Goal: Feedback & Contribution: Leave review/rating

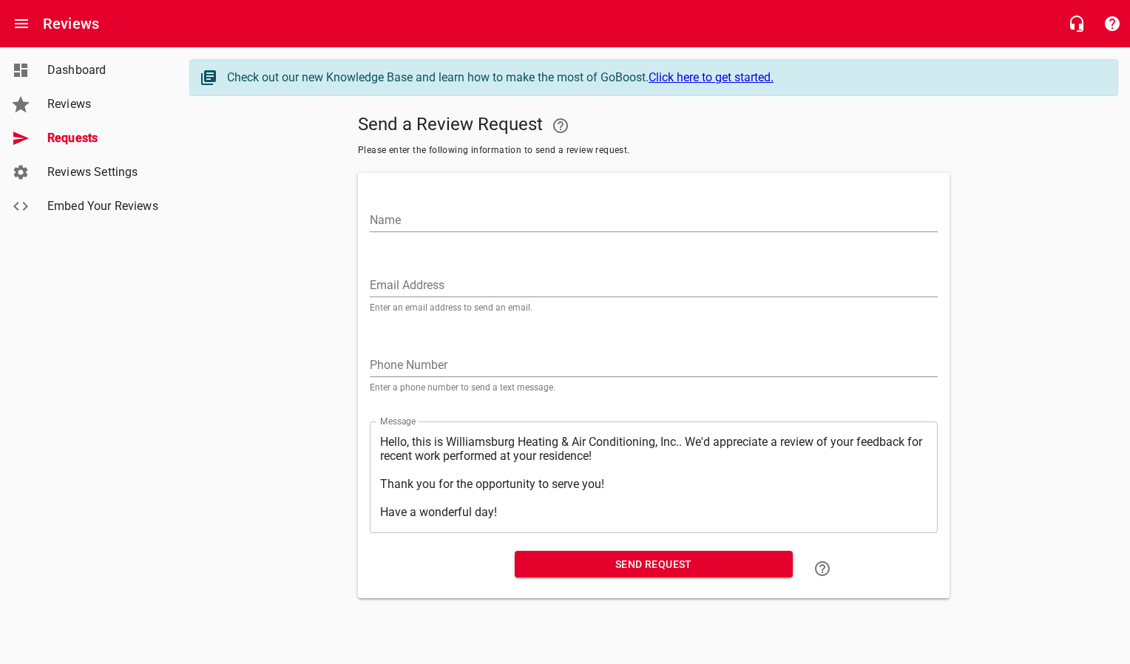
click at [396, 231] on input "Name" at bounding box center [654, 221] width 568 height 24
type input "[PERSON_NAME] & [PERSON_NAME]"
click at [398, 278] on input "Email Address" at bounding box center [654, 286] width 568 height 24
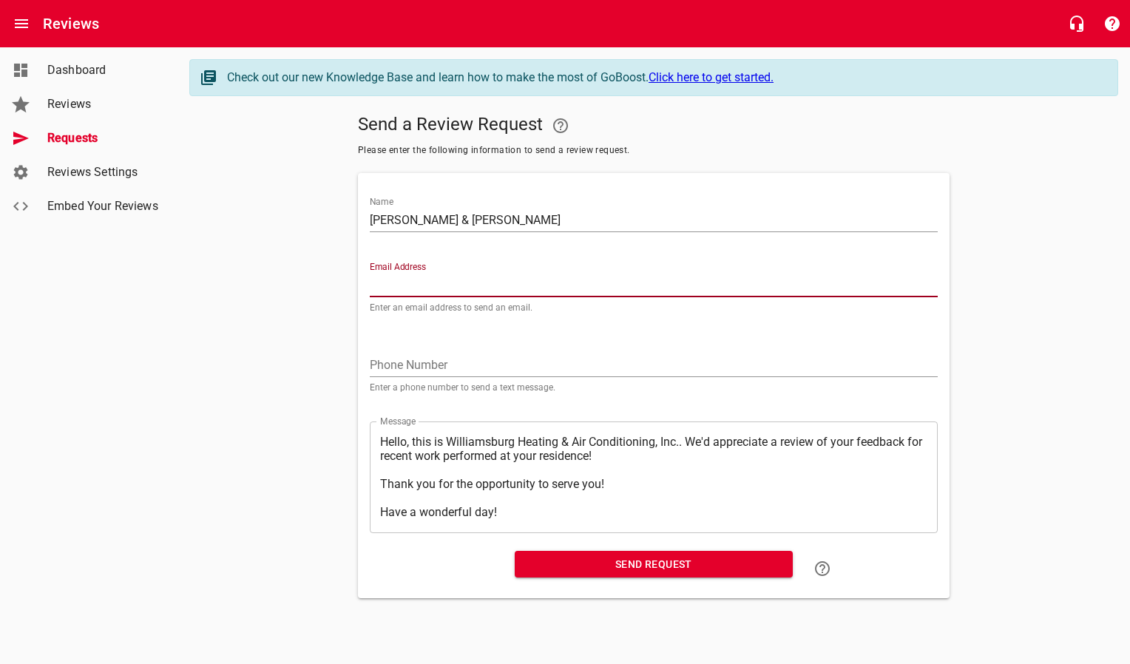
paste input "[EMAIL_ADDRESS][DOMAIN_NAME]"
type input "[EMAIL_ADDRESS][DOMAIN_NAME]"
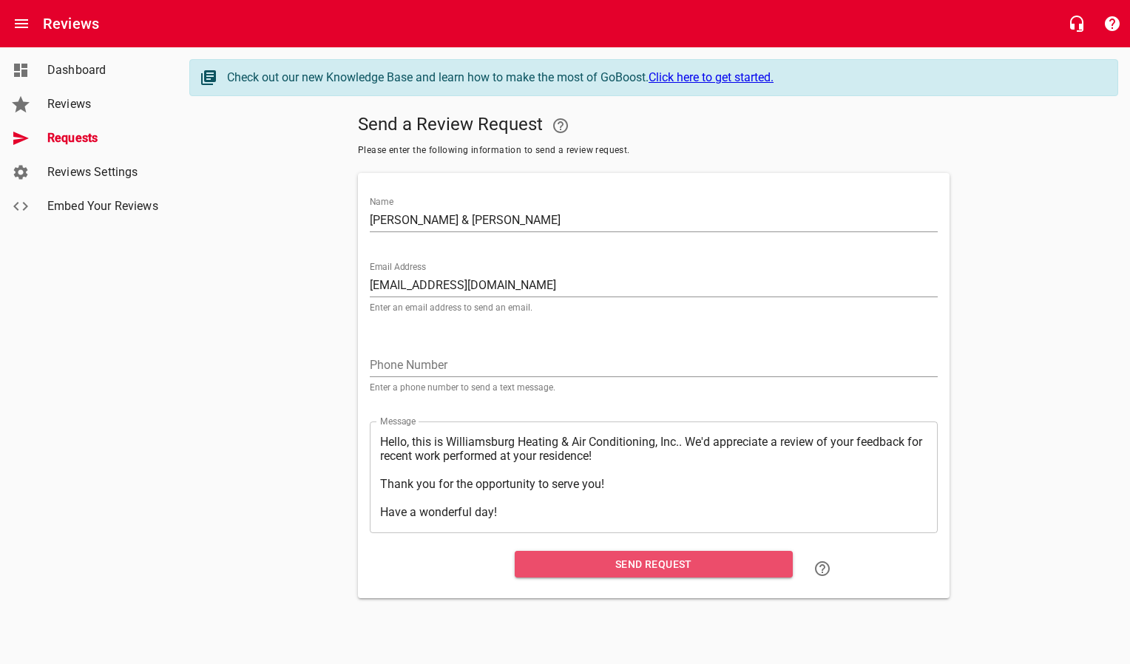
click at [589, 564] on span "Send Request" at bounding box center [653, 564] width 254 height 18
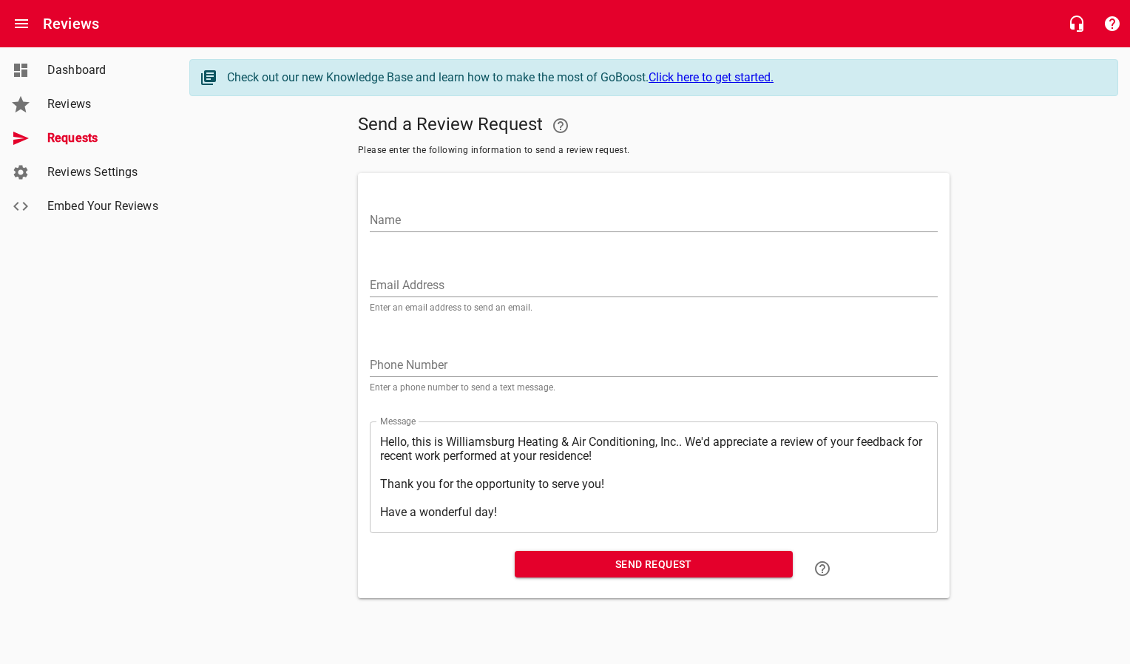
click at [415, 289] on input "Email Address" at bounding box center [654, 286] width 568 height 24
paste input "[EMAIL_ADDRESS][DOMAIN_NAME]"
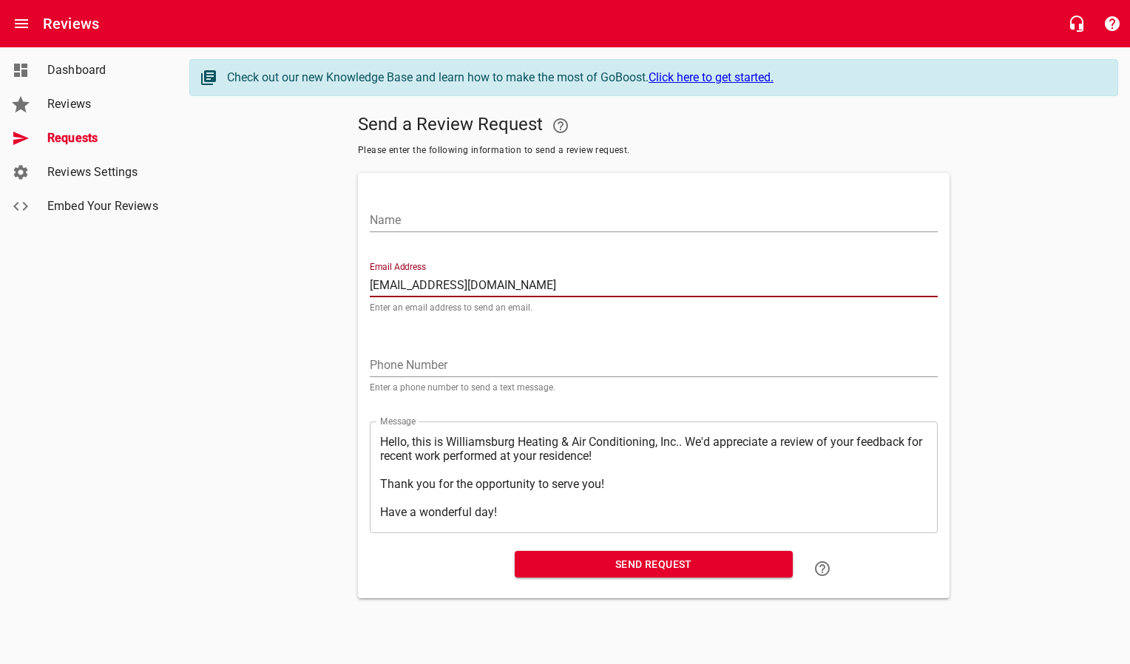
type input "[EMAIL_ADDRESS][DOMAIN_NAME]"
click at [434, 225] on input "Name" at bounding box center [654, 221] width 568 height 24
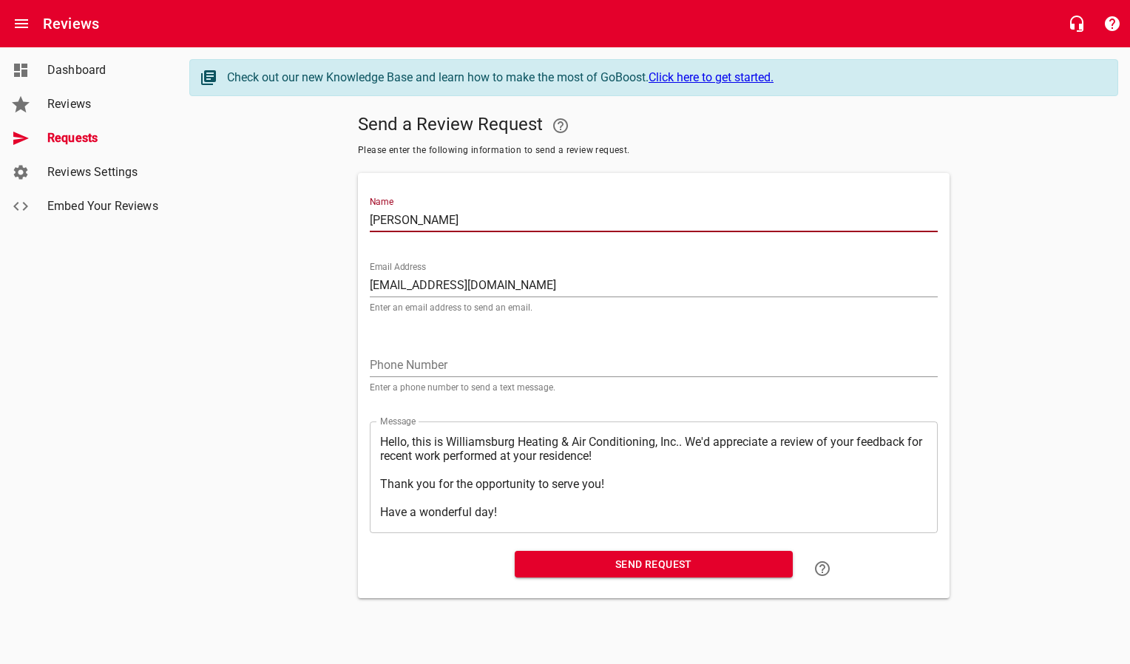
type input "[PERSON_NAME]"
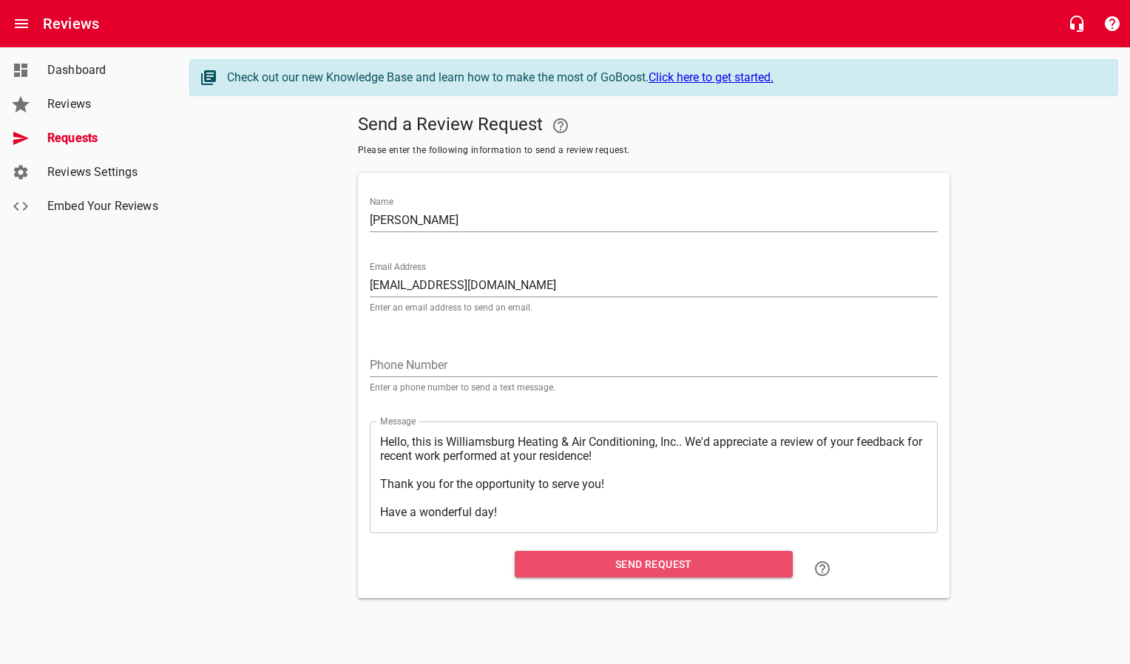
click at [581, 555] on span "Send Request" at bounding box center [653, 564] width 254 height 18
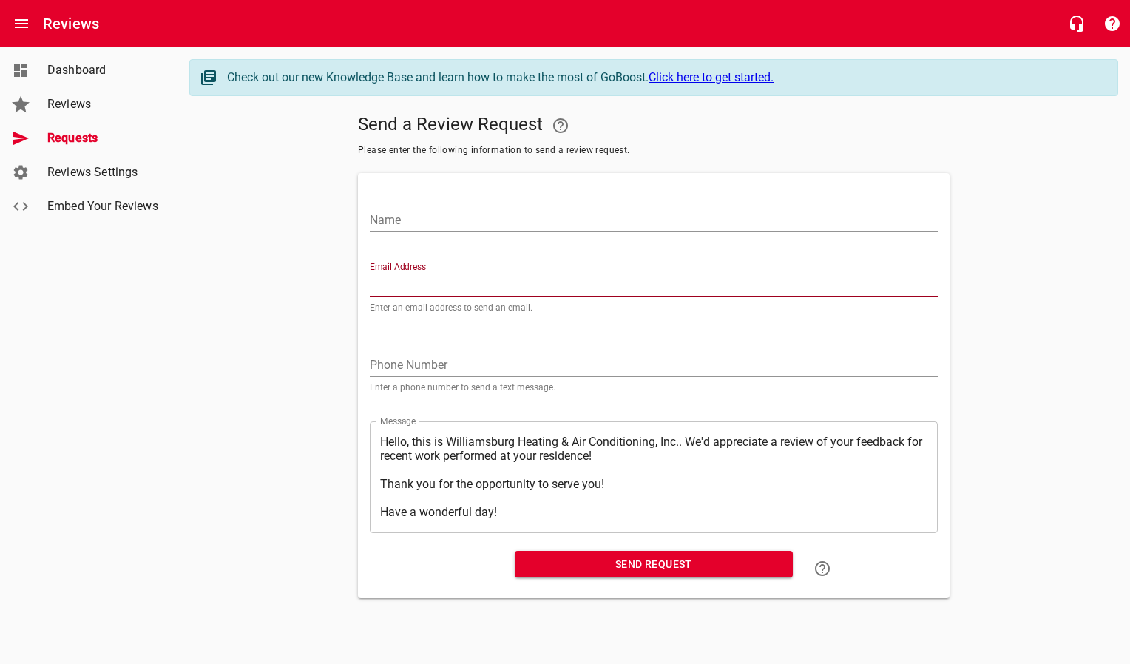
click at [448, 282] on input "Email Address" at bounding box center [654, 286] width 568 height 24
paste input "[PERSON_NAME][EMAIL_ADDRESS][DOMAIN_NAME]"
type input "[PERSON_NAME][EMAIL_ADDRESS][DOMAIN_NAME]"
click at [453, 223] on input "Name" at bounding box center [654, 221] width 568 height 24
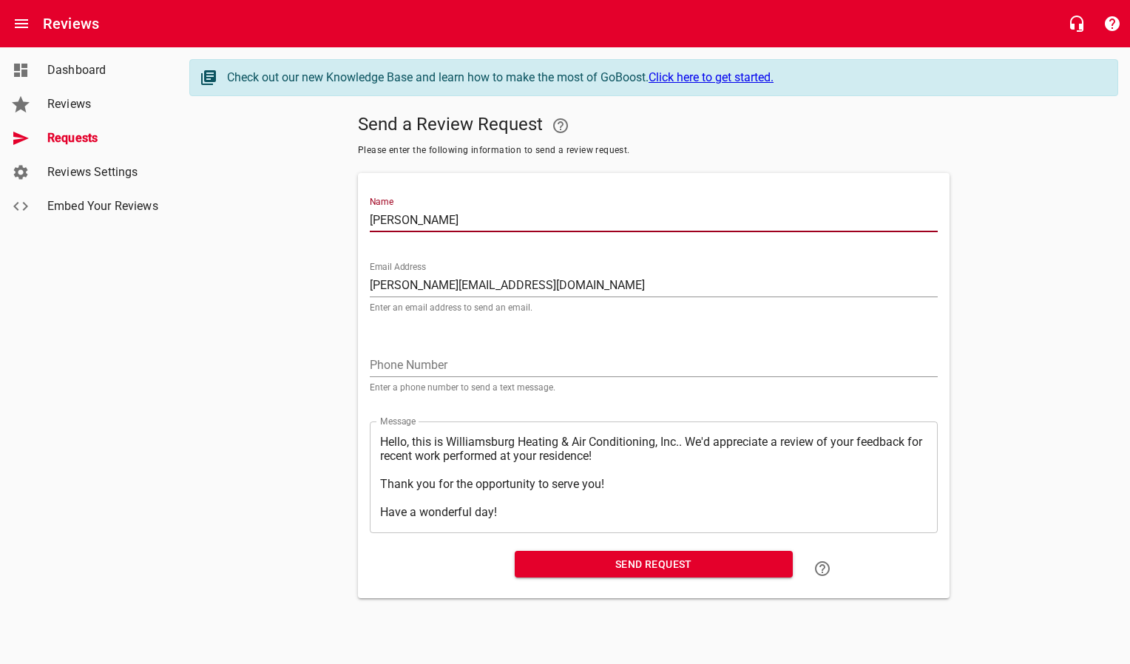
type input "[PERSON_NAME]"
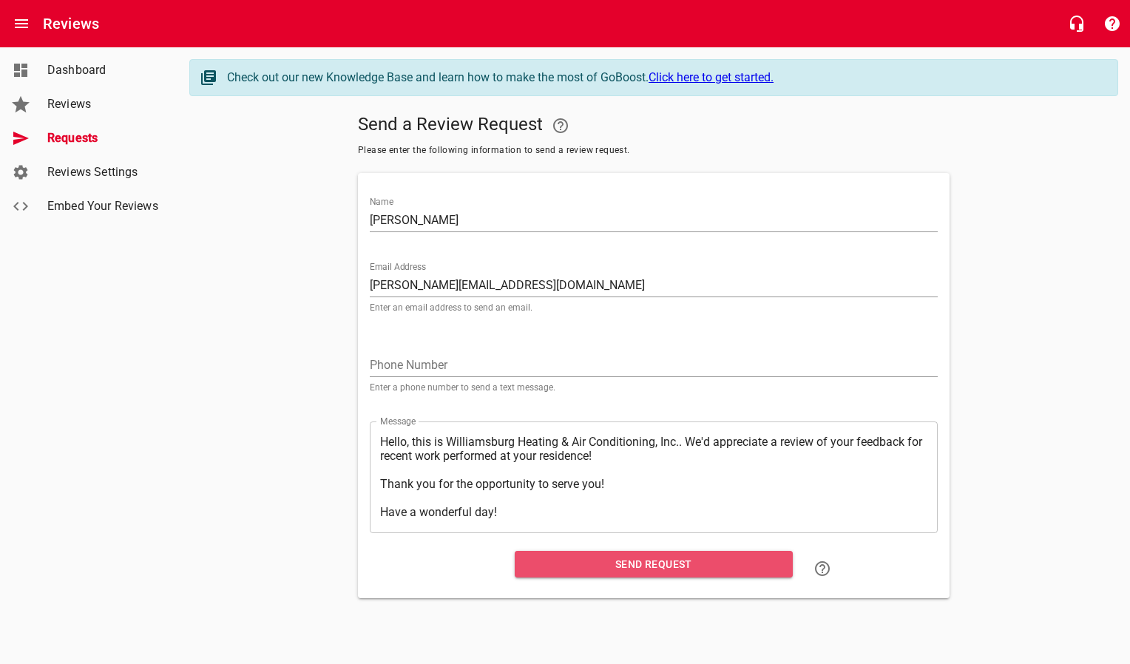
click at [606, 566] on span "Send Request" at bounding box center [653, 564] width 254 height 18
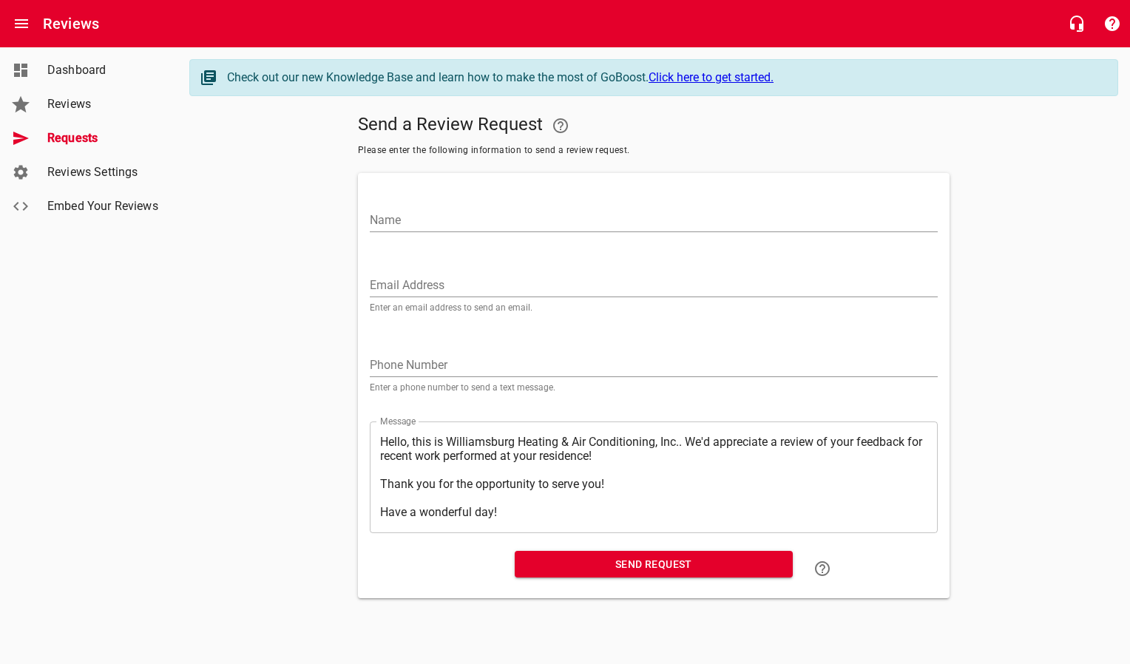
click at [451, 288] on input "Email Address" at bounding box center [654, 286] width 568 height 24
paste input "[EMAIL_ADDRESS][DOMAIN_NAME]"
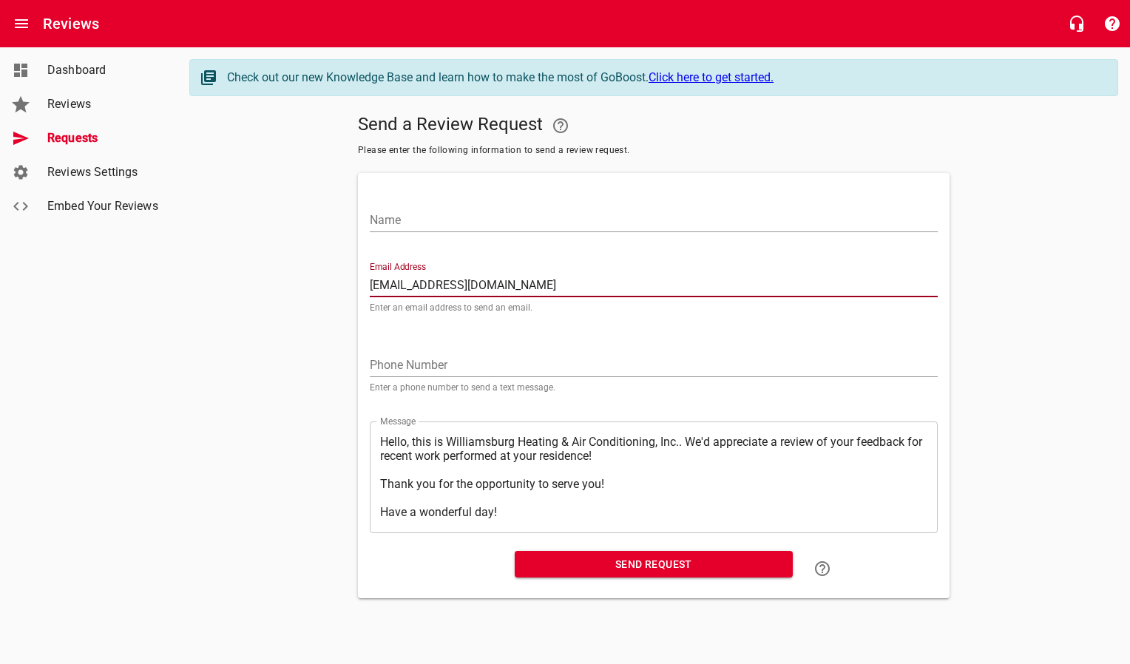
type input "[EMAIL_ADDRESS][DOMAIN_NAME]"
click at [457, 225] on input "Name" at bounding box center [654, 221] width 568 height 24
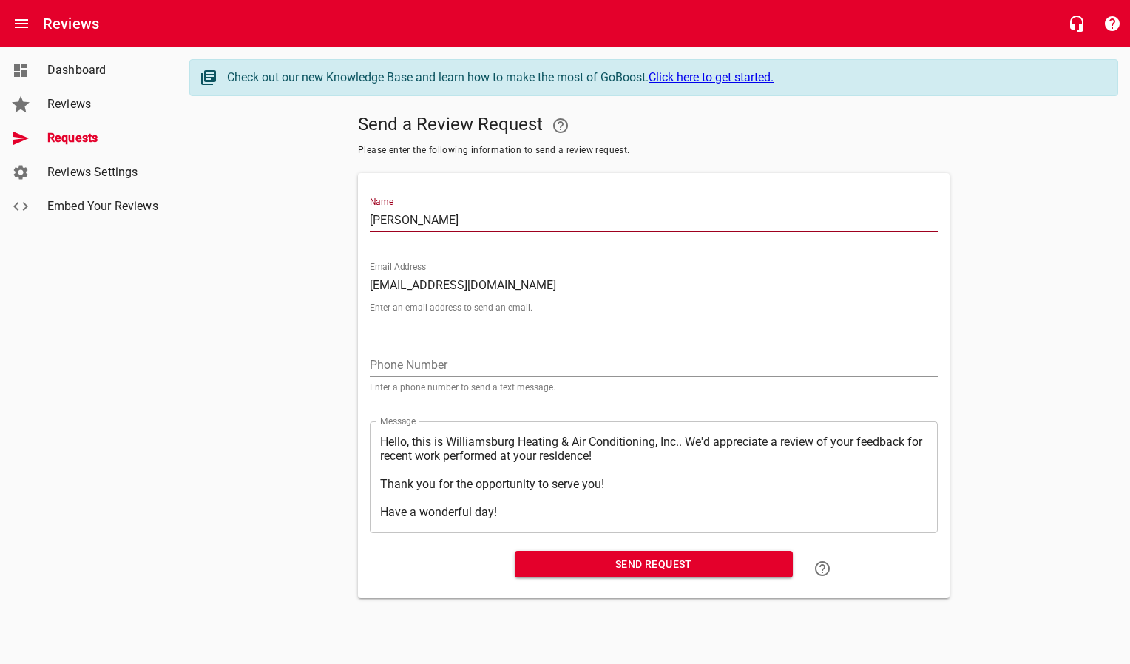
type input "[PERSON_NAME]"
click at [594, 577] on button "Send Request" at bounding box center [654, 564] width 278 height 27
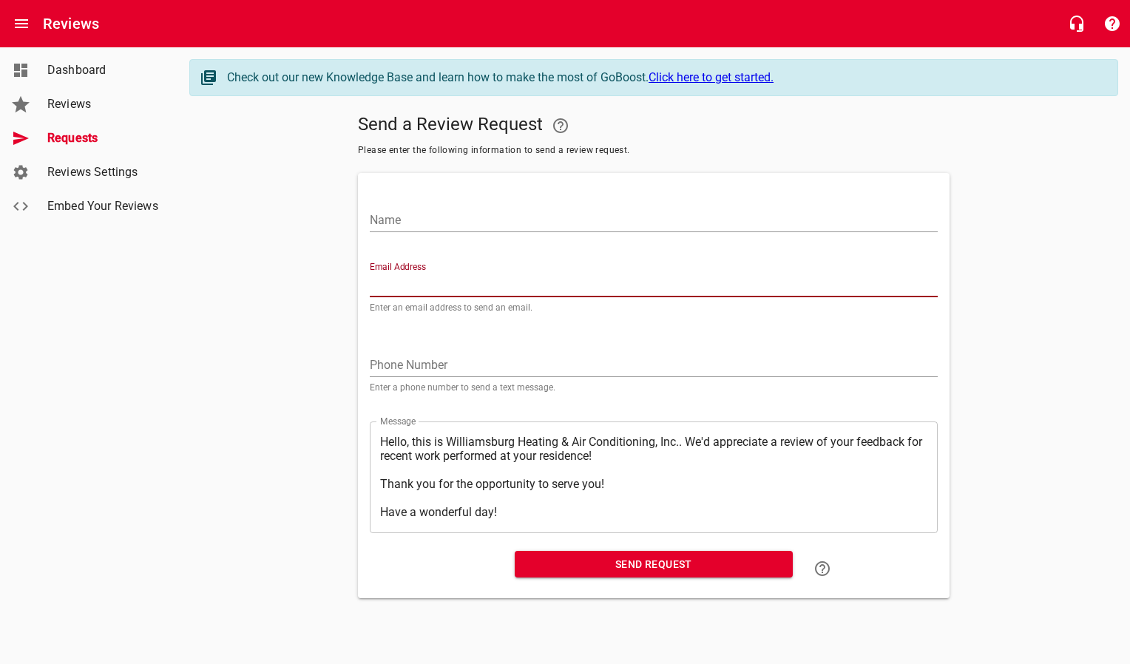
click at [407, 279] on input "Email Address" at bounding box center [654, 286] width 568 height 24
paste input "[EMAIL_ADDRESS][DOMAIN_NAME]"
type input "[EMAIL_ADDRESS][DOMAIN_NAME]"
click at [453, 221] on input "Name" at bounding box center [654, 221] width 568 height 24
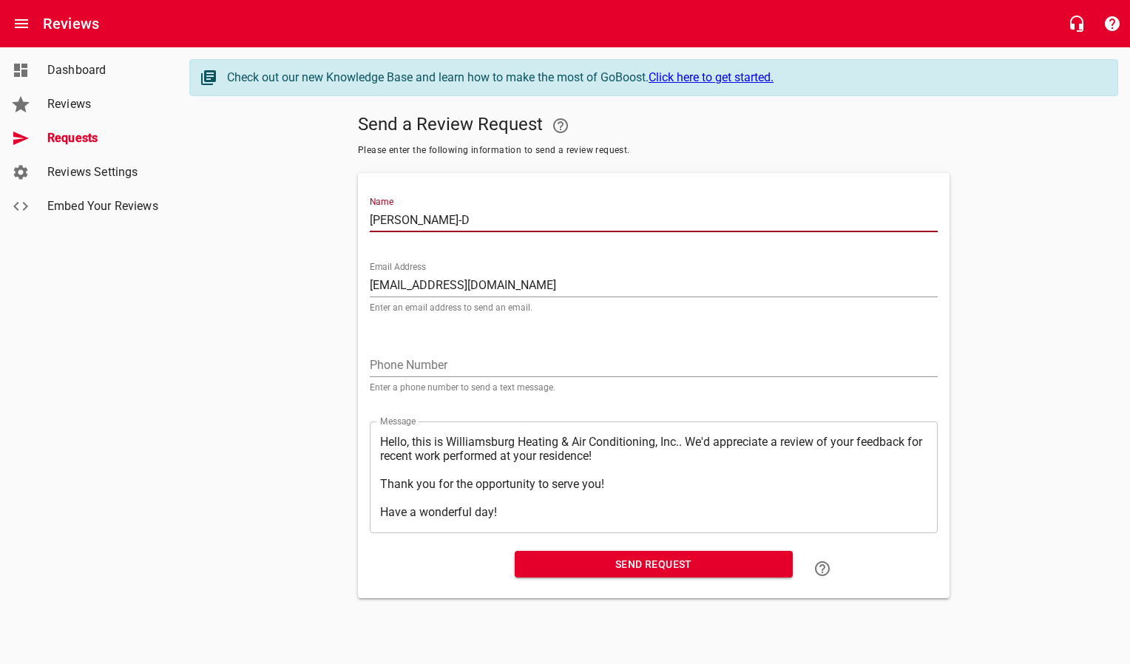
type input "[PERSON_NAME]"
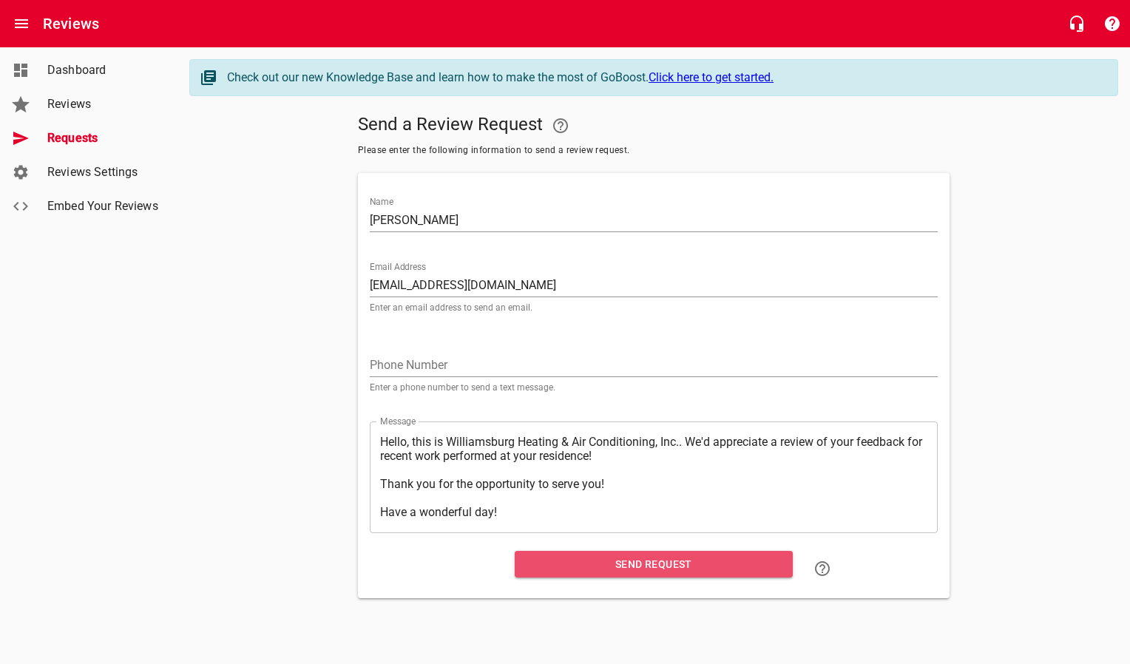
click at [587, 569] on span "Send Request" at bounding box center [653, 564] width 254 height 18
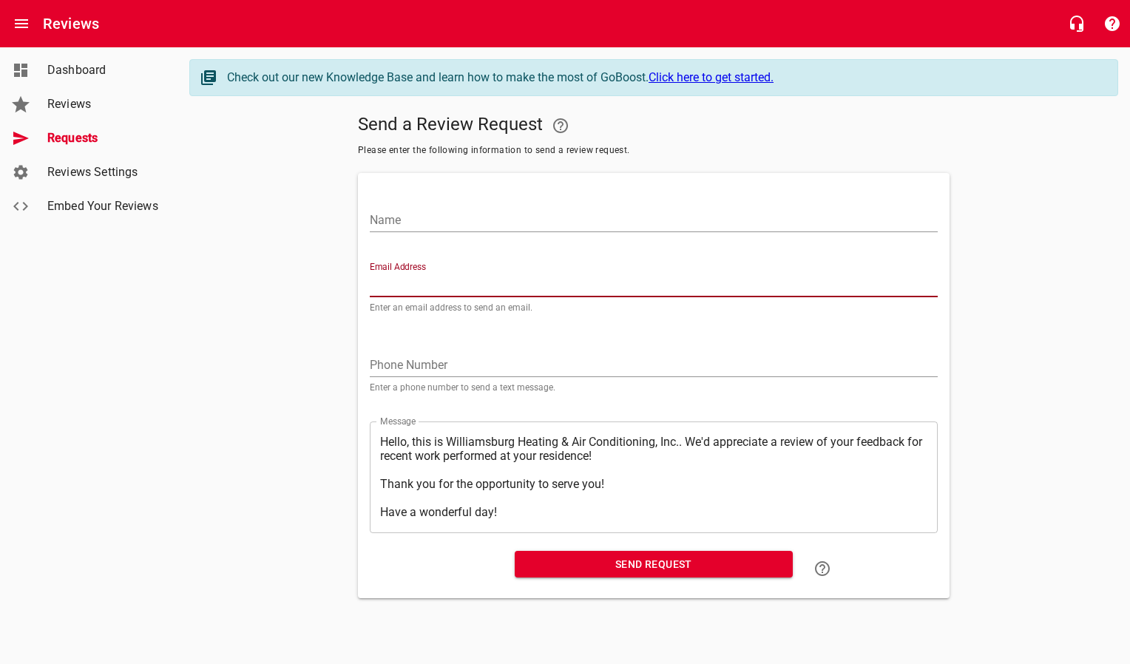
click at [495, 293] on input "Email Address" at bounding box center [654, 286] width 568 height 24
paste input "[EMAIL_ADDRESS][DOMAIN_NAME]"
type input "[EMAIL_ADDRESS][DOMAIN_NAME]"
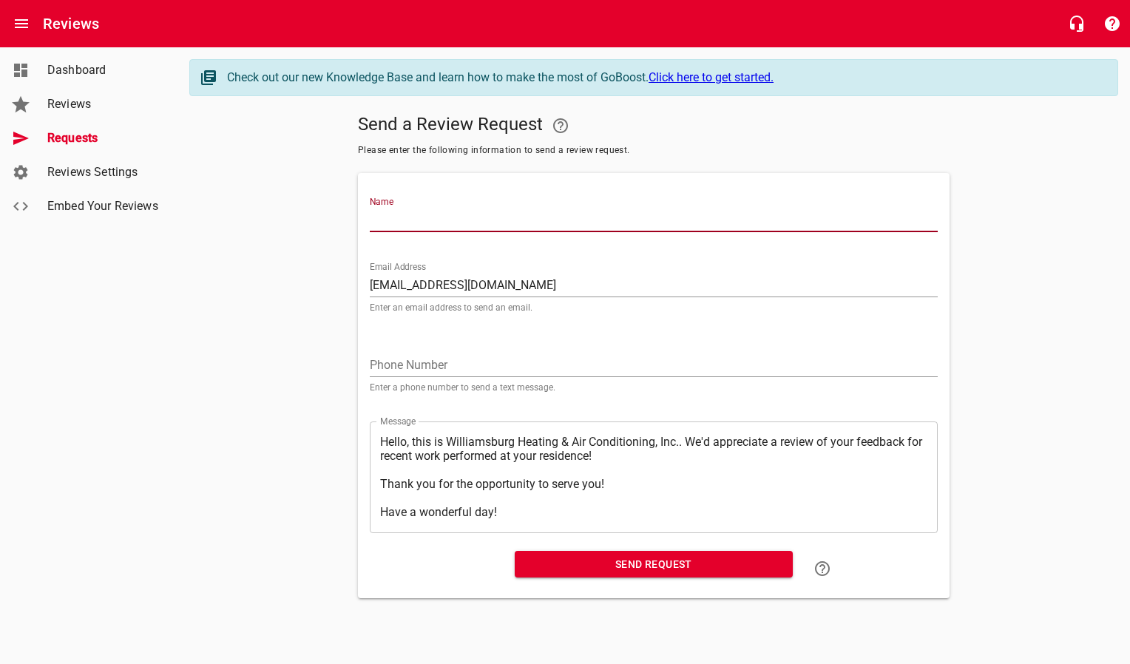
click at [472, 231] on input "Name" at bounding box center [654, 221] width 568 height 24
type input "[PERSON_NAME]"
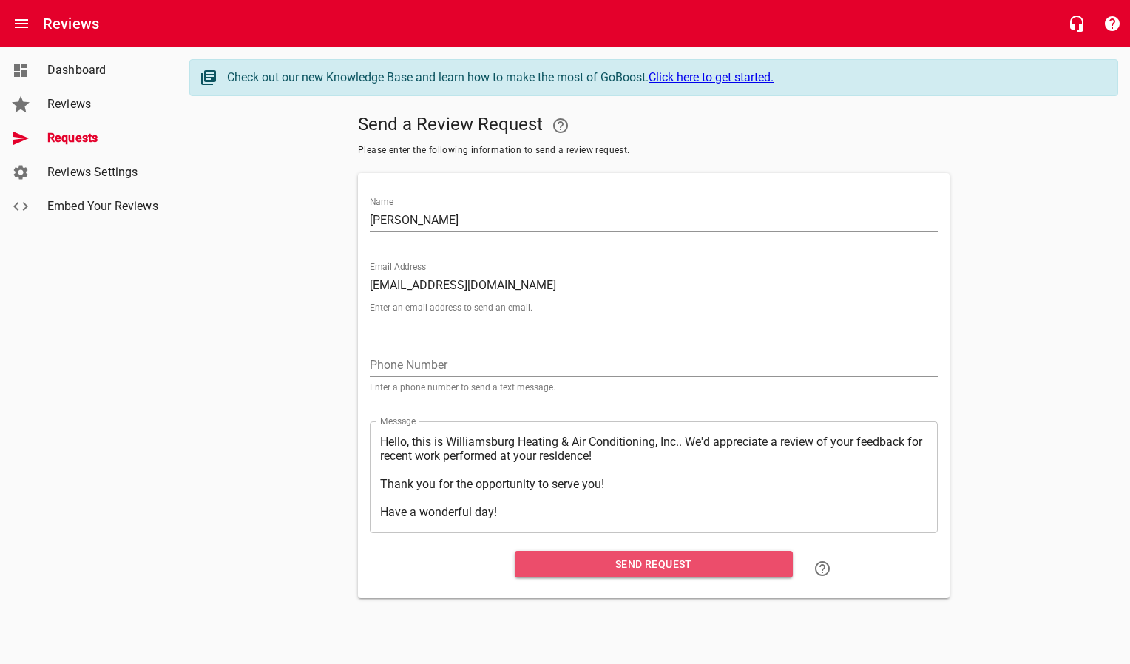
click at [563, 575] on button "Send Request" at bounding box center [654, 564] width 278 height 27
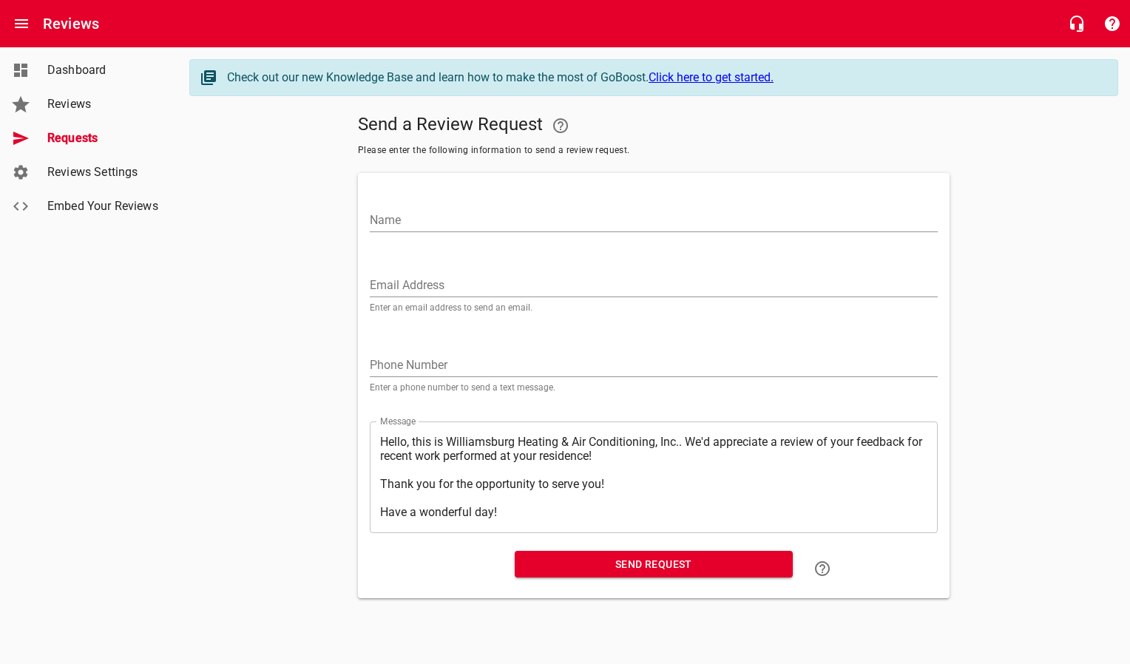
click at [492, 288] on input "Email Address" at bounding box center [654, 286] width 568 height 24
paste input "[PERSON_NAME][EMAIL_ADDRESS][DOMAIN_NAME]"
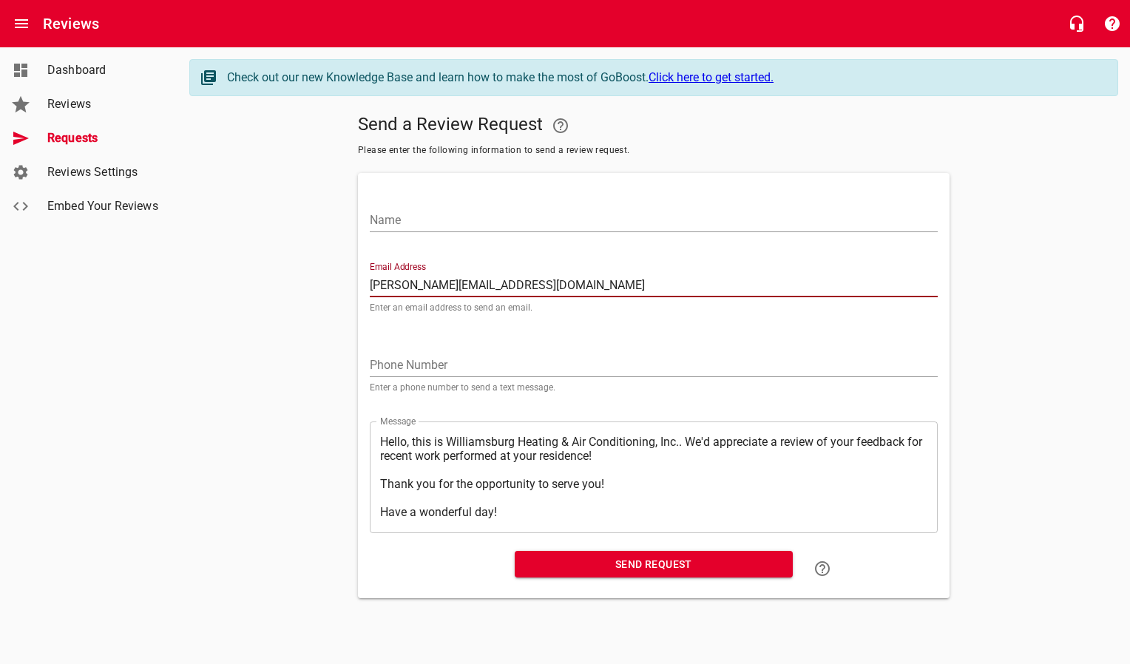
type input "[PERSON_NAME][EMAIL_ADDRESS][DOMAIN_NAME]"
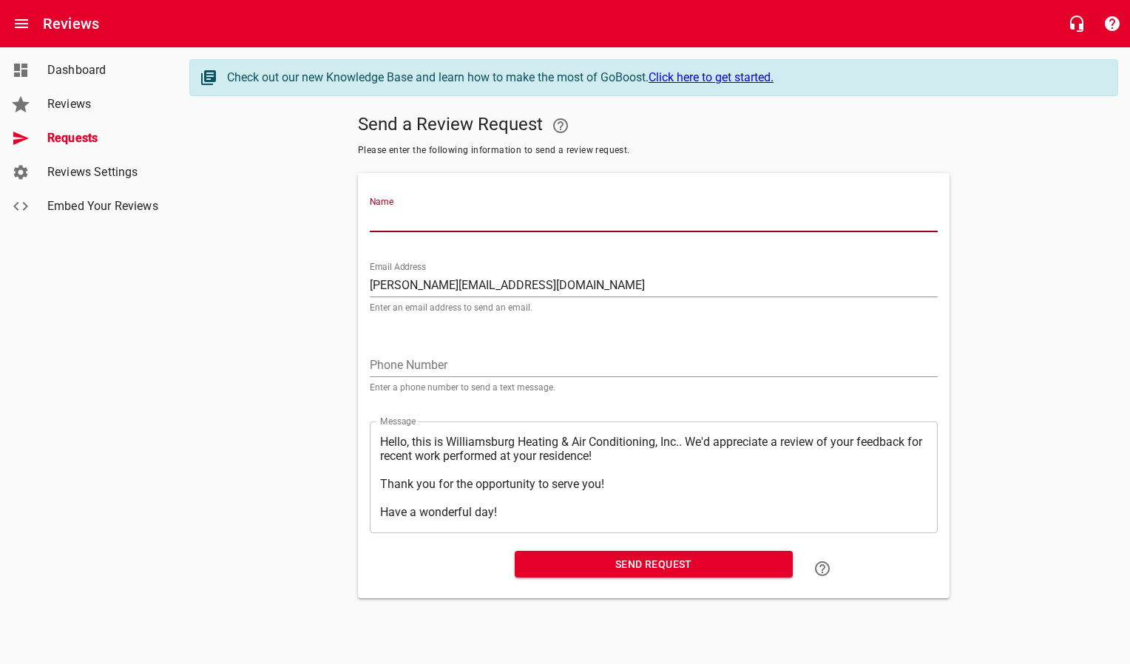
click at [488, 225] on input "Name" at bounding box center [654, 221] width 568 height 24
type input "[PERSON_NAME]"
click at [620, 566] on span "Send Request" at bounding box center [653, 564] width 254 height 18
